Goal: Check status: Check status

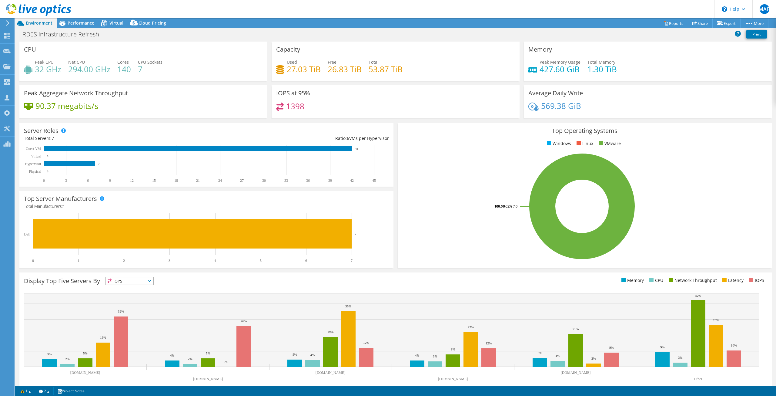
select select "USD"
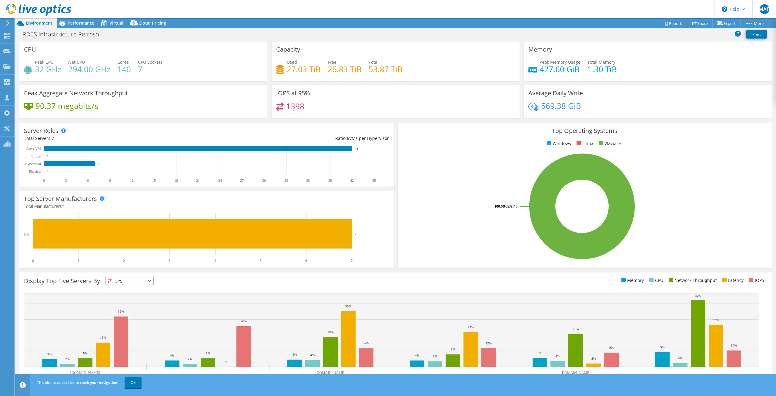
scroll to position [2081, 0]
click at [35, 11] on icon at bounding box center [38, 10] width 65 height 12
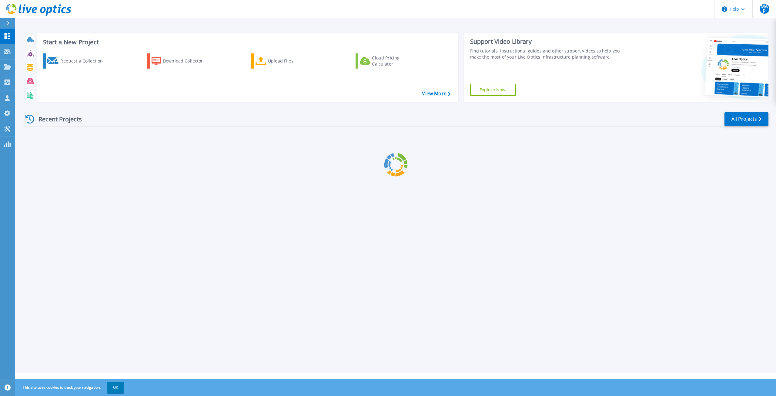
scroll to position [2082, 0]
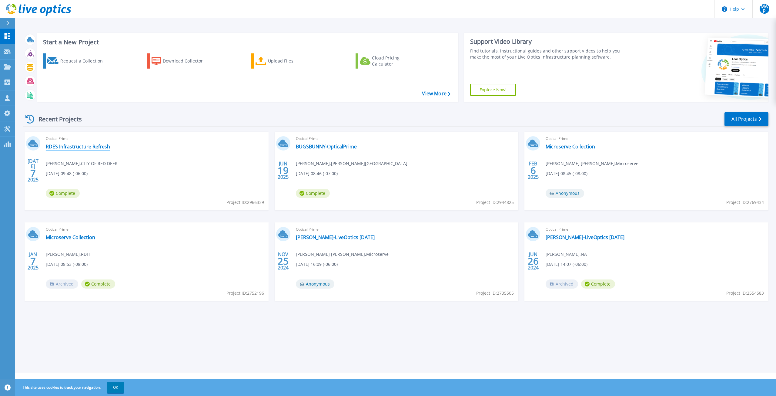
click at [100, 147] on link "RDES Infrastructure Refresh" at bounding box center [78, 146] width 64 height 6
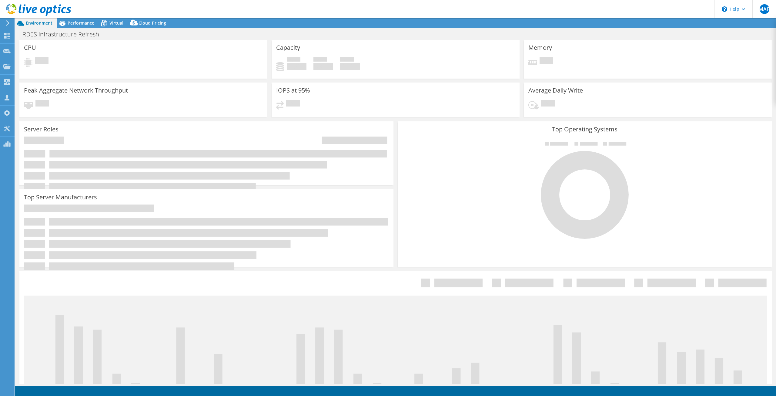
scroll to position [2081, 0]
